Goal: Information Seeking & Learning: Learn about a topic

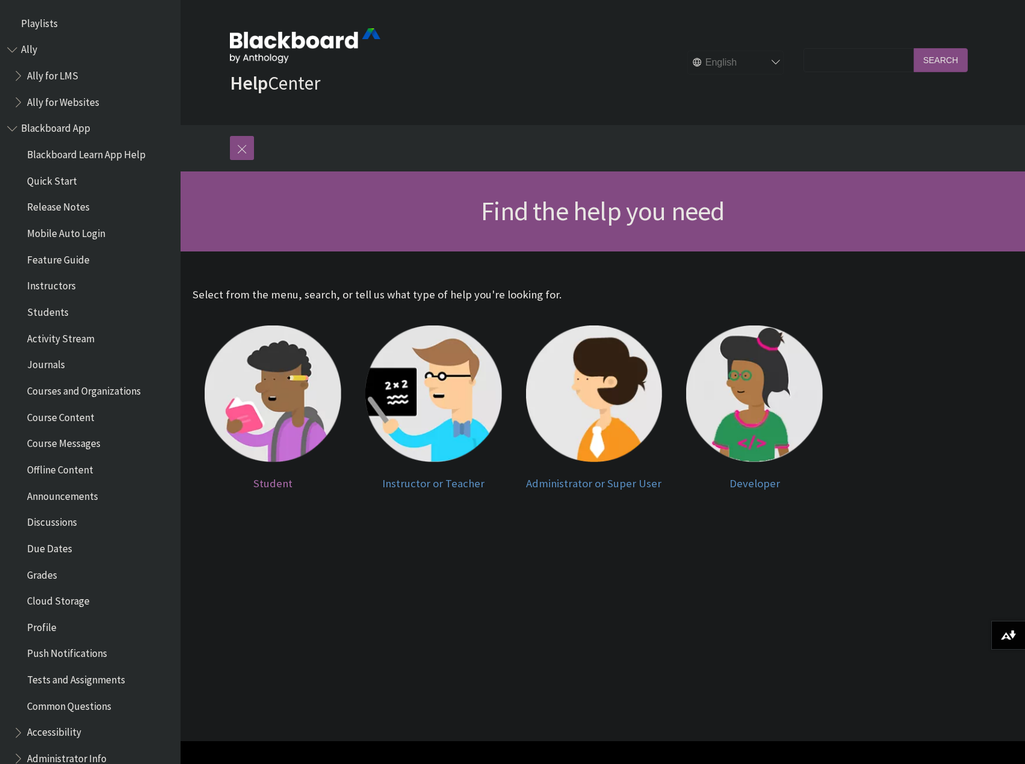
click at [273, 479] on span "Student" at bounding box center [272, 484] width 39 height 14
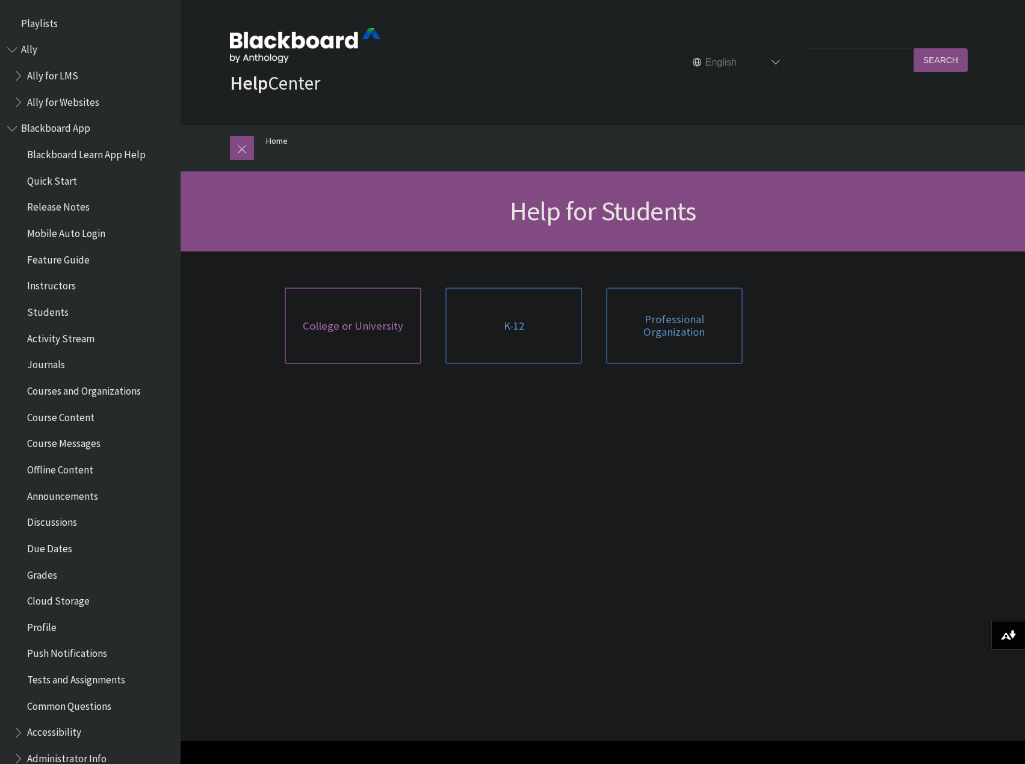
click at [353, 320] on span "College or University" at bounding box center [353, 326] width 101 height 13
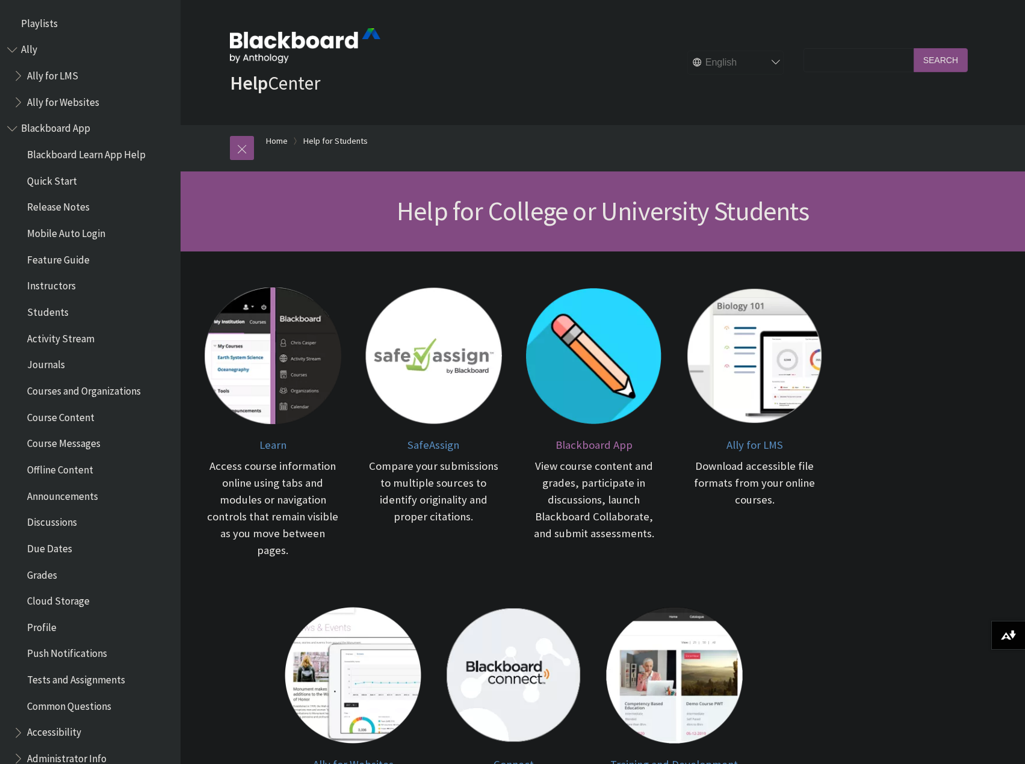
click at [603, 447] on span "Blackboard App" at bounding box center [594, 445] width 77 height 14
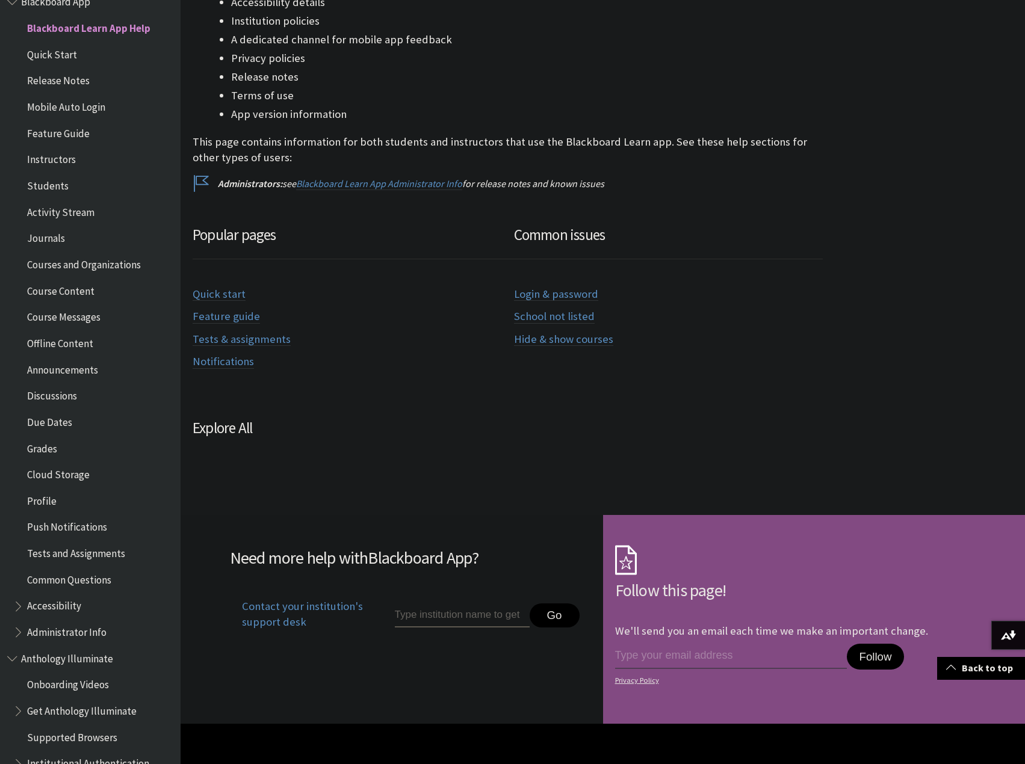
scroll to position [482, 0]
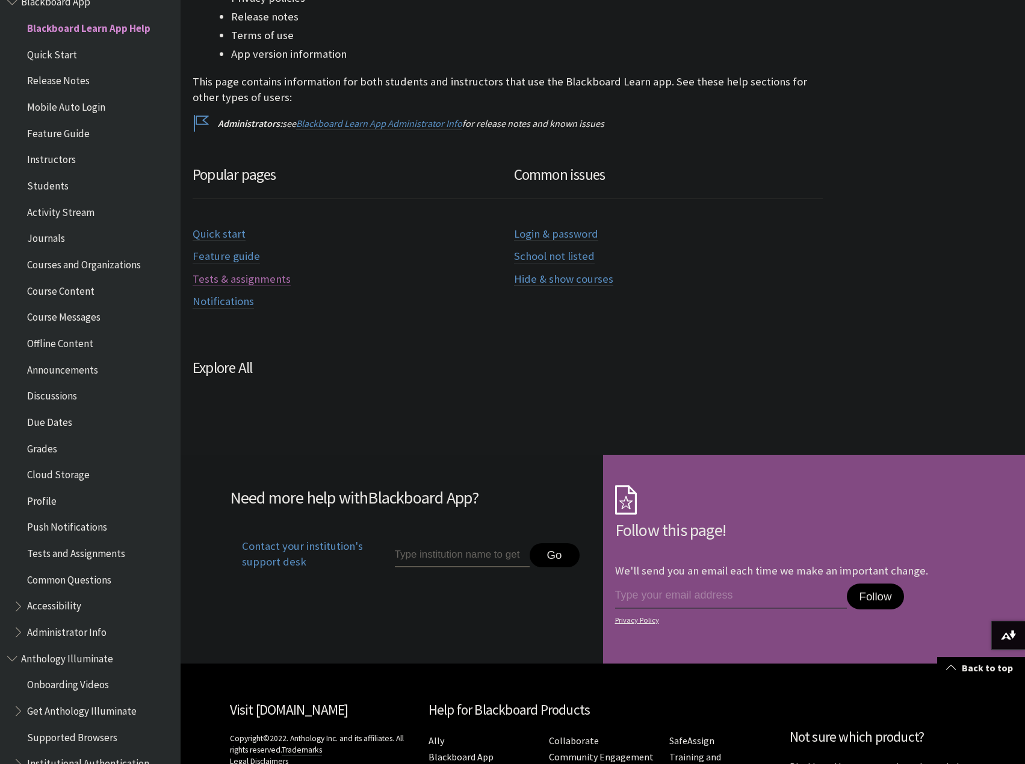
click at [267, 284] on link "Tests & assignments" at bounding box center [242, 280] width 98 height 14
